Goal: Task Accomplishment & Management: Use online tool/utility

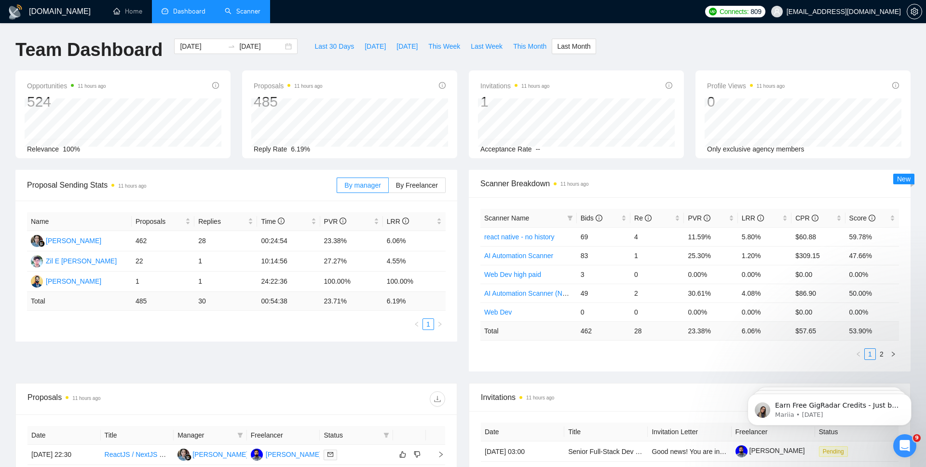
click at [242, 10] on link "Scanner" at bounding box center [243, 11] width 36 height 8
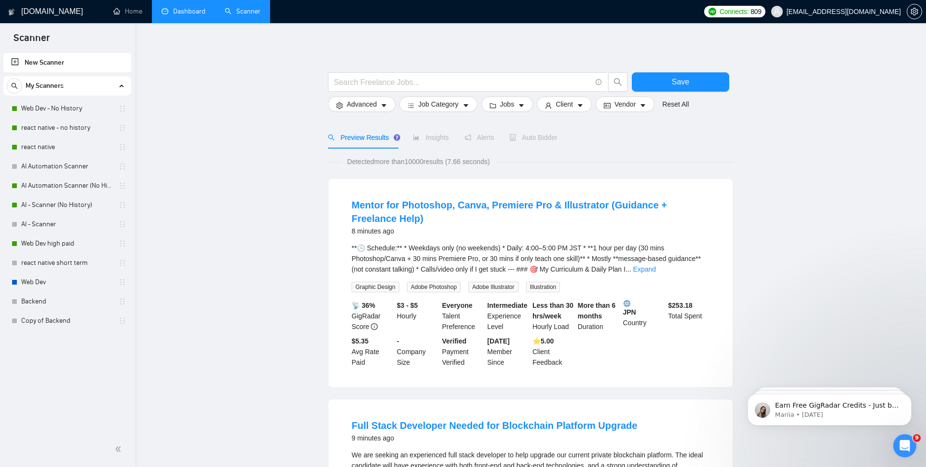
click at [177, 14] on link "Dashboard" at bounding box center [183, 11] width 44 height 8
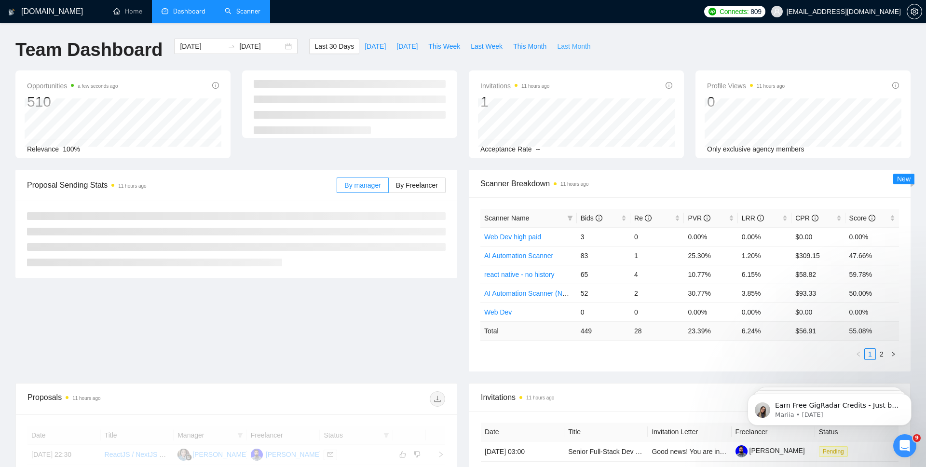
click at [585, 49] on span "Last Month" at bounding box center [573, 46] width 33 height 11
type input "[DATE]"
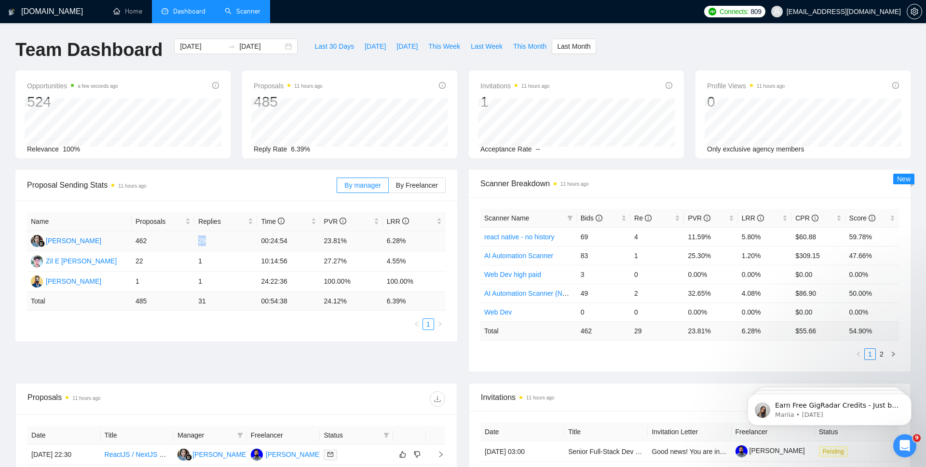
drag, startPoint x: 199, startPoint y: 244, endPoint x: 207, endPoint y: 244, distance: 8.7
click at [207, 244] on td "29" at bounding box center [225, 241] width 63 height 20
drag, startPoint x: 197, startPoint y: 264, endPoint x: 205, endPoint y: 264, distance: 8.7
click at [205, 264] on td "1" at bounding box center [225, 261] width 63 height 20
drag, startPoint x: 138, startPoint y: 283, endPoint x: 154, endPoint y: 283, distance: 15.9
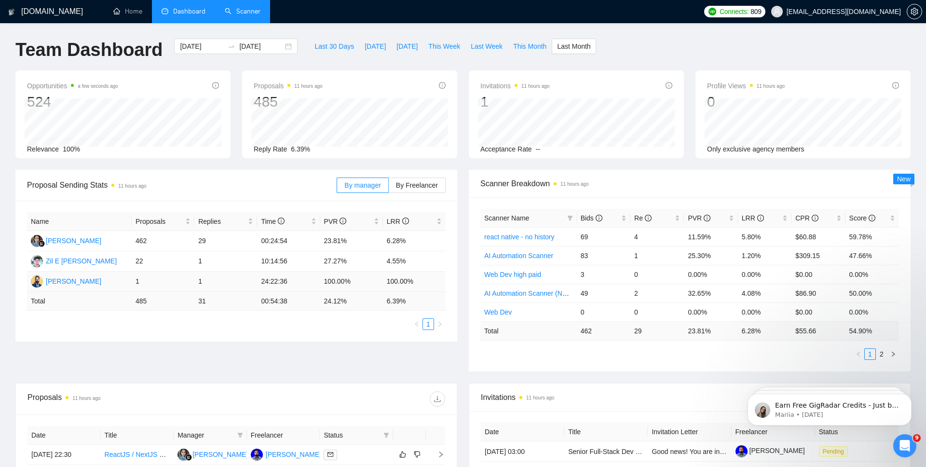
click at [155, 283] on td "1" at bounding box center [163, 281] width 63 height 20
drag, startPoint x: 197, startPoint y: 240, endPoint x: 214, endPoint y: 243, distance: 16.6
click at [214, 243] on td "29" at bounding box center [225, 241] width 63 height 20
click at [207, 242] on td "29" at bounding box center [225, 241] width 63 height 20
drag, startPoint x: 195, startPoint y: 243, endPoint x: 206, endPoint y: 244, distance: 10.6
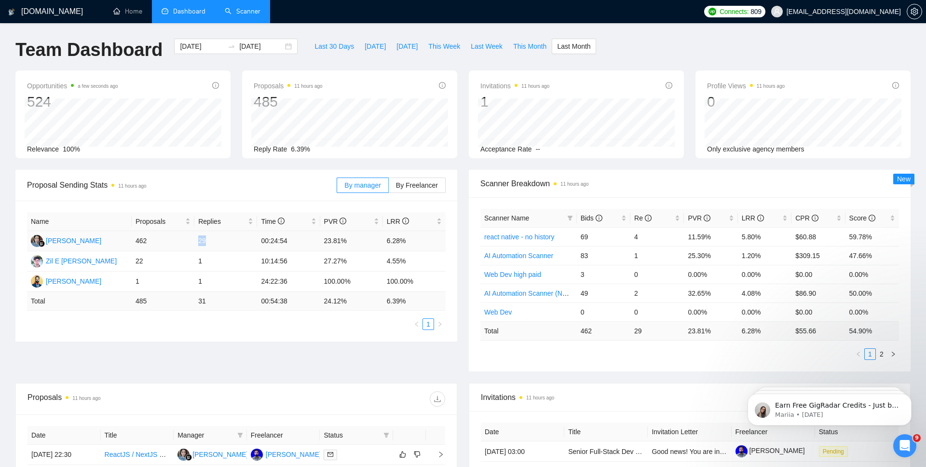
click at [206, 244] on td "29" at bounding box center [225, 241] width 63 height 20
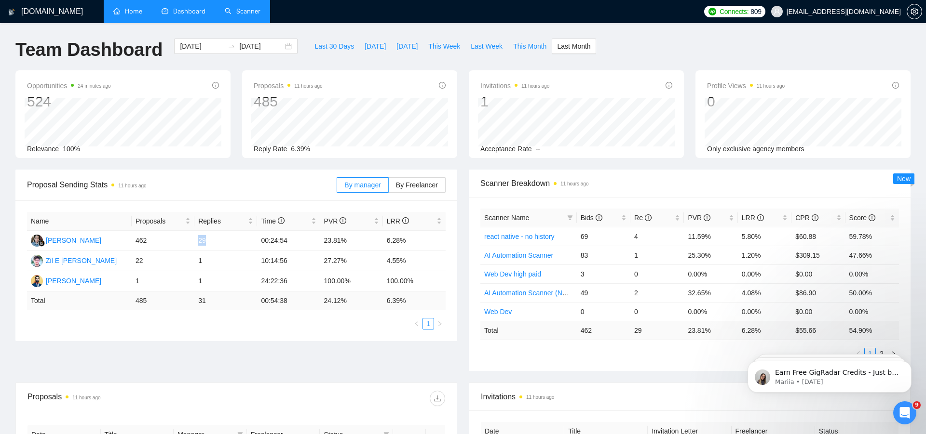
click at [118, 15] on link "Home" at bounding box center [127, 11] width 29 height 8
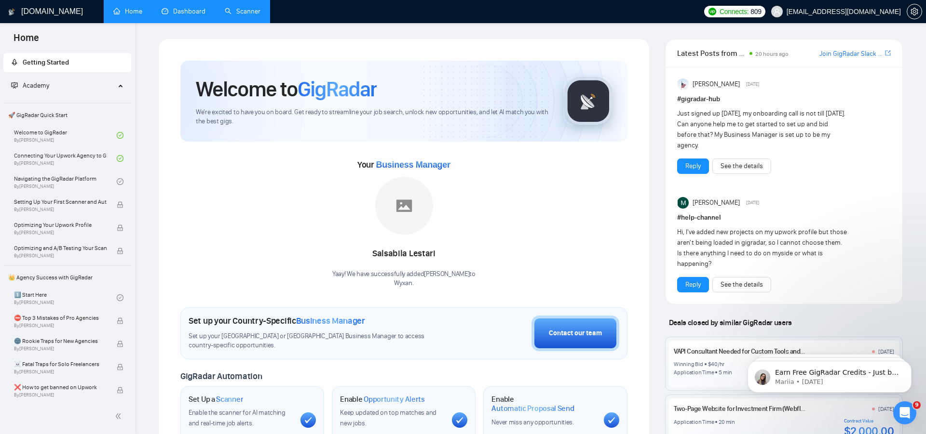
click at [247, 13] on link "Scanner" at bounding box center [243, 11] width 36 height 8
